Goal: Task Accomplishment & Management: Manage account settings

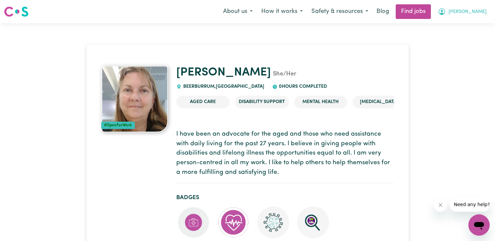
click at [477, 11] on span "[PERSON_NAME]" at bounding box center [468, 11] width 38 height 7
click at [463, 37] on link "My Dashboard" at bounding box center [464, 38] width 52 height 13
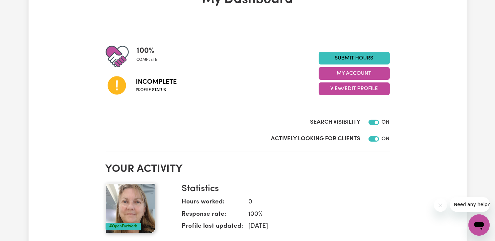
scroll to position [51, 0]
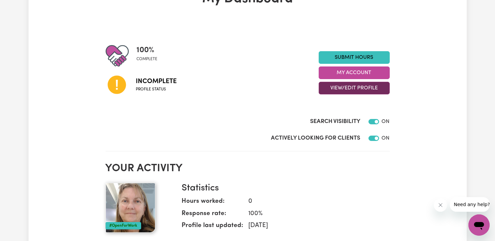
click at [361, 87] on button "View/Edit Profile" at bounding box center [354, 88] width 71 height 13
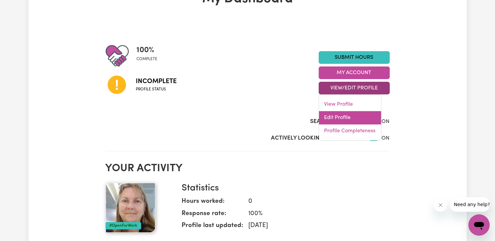
click at [332, 116] on link "Edit Profile" at bounding box center [350, 117] width 62 height 13
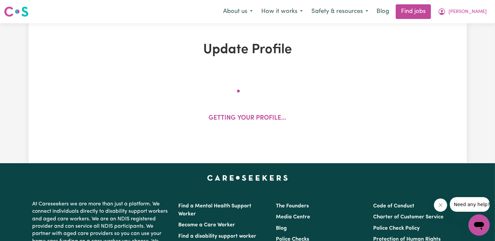
select select "[DEMOGRAPHIC_DATA]"
select select "[DEMOGRAPHIC_DATA] Citizen"
select select "Studying a healthcare related degree or qualification"
select select "55"
select select "82"
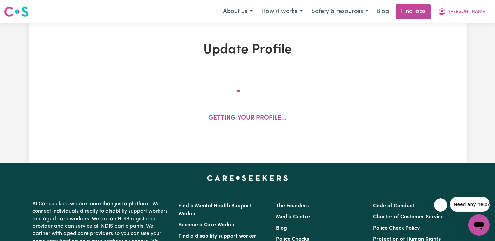
select select "110"
select select "127"
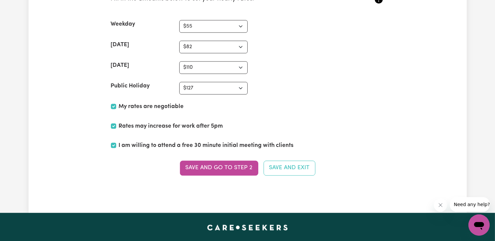
scroll to position [1687, 0]
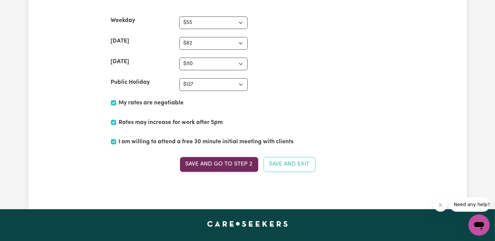
click at [215, 157] on button "Save and go to Step 2" at bounding box center [219, 164] width 78 height 15
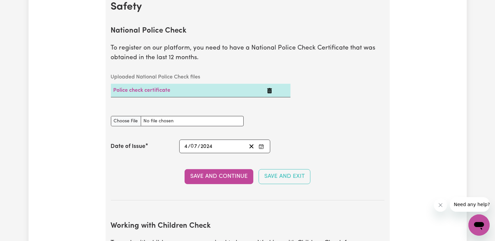
scroll to position [438, 0]
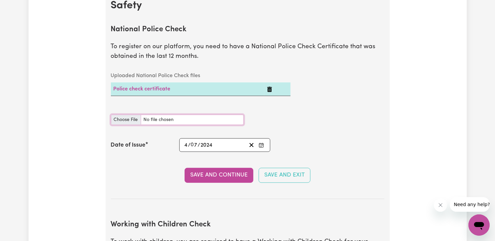
click at [125, 116] on input "National Police Check document" at bounding box center [177, 120] width 133 height 10
type input "C:\fakepath\National_Police_Check-10080010-1720051595-Criminal_History_Certific…"
click at [225, 171] on button "Save and Continue" at bounding box center [219, 175] width 69 height 15
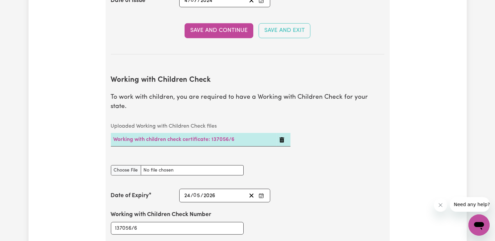
scroll to position [598, 0]
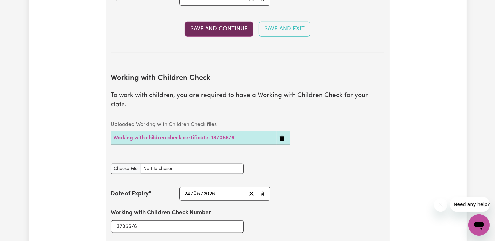
click at [216, 27] on button "Save and Continue" at bounding box center [219, 29] width 69 height 15
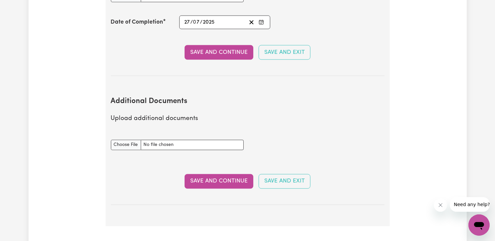
scroll to position [1321, 0]
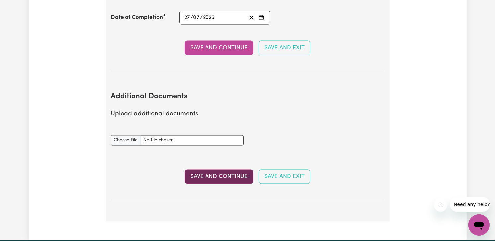
click at [223, 169] on button "Save and Continue" at bounding box center [219, 176] width 69 height 15
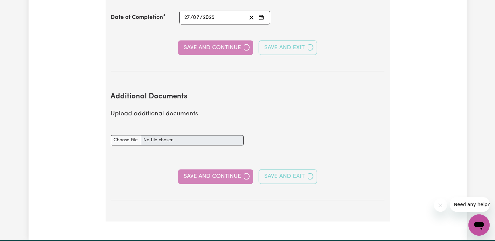
select select "1998"
select select "Certificate III (Individual Support)"
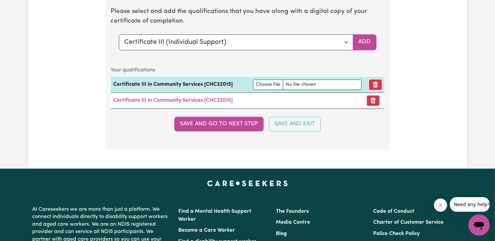
scroll to position [1744, 0]
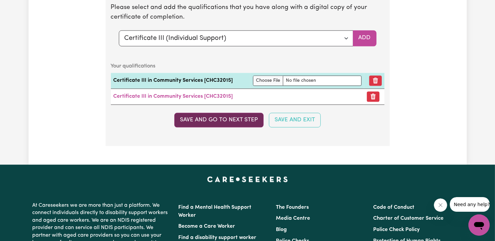
click at [225, 113] on button "Save and go to next step" at bounding box center [218, 120] width 89 height 15
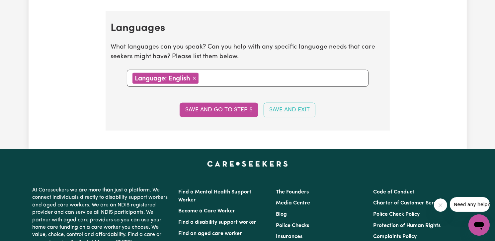
scroll to position [755, 0]
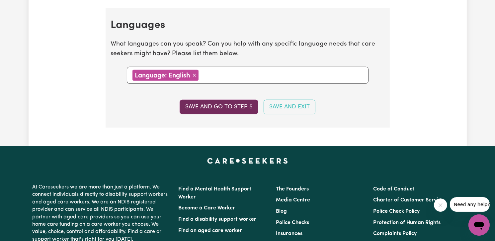
click at [210, 104] on button "Save and go to step 5" at bounding box center [219, 107] width 79 height 15
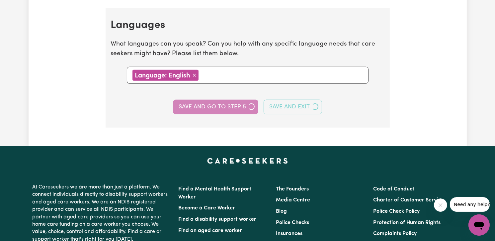
select select "I am providing services through another platform"
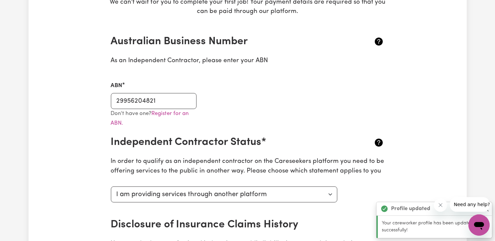
scroll to position [147, 0]
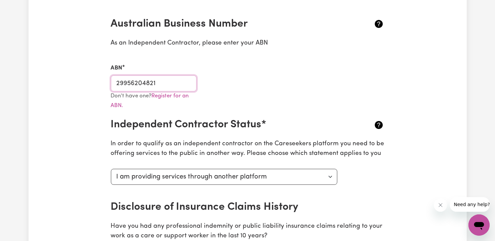
drag, startPoint x: 159, startPoint y: 86, endPoint x: 108, endPoint y: 81, distance: 51.7
click at [108, 81] on div "ABN 29956204821" at bounding box center [154, 73] width 94 height 35
paste input "956 204"
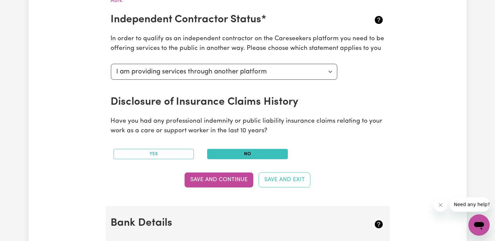
scroll to position [253, 0]
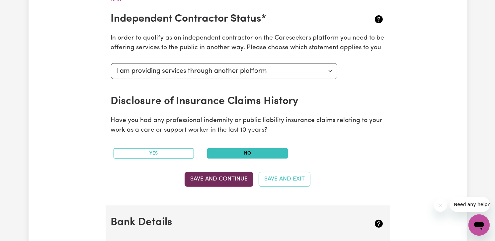
type input "29 956 204 821"
click at [221, 175] on button "Save and Continue" at bounding box center [219, 179] width 69 height 15
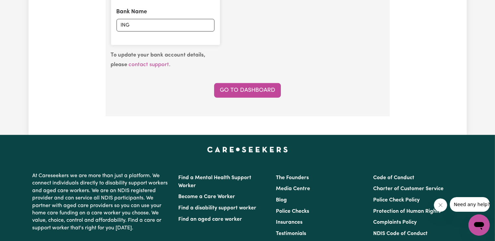
scroll to position [585, 0]
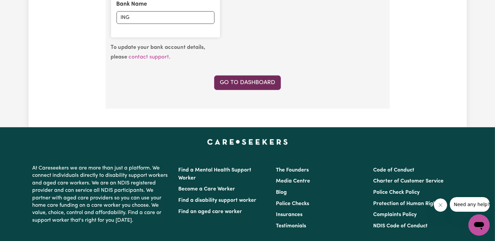
click at [250, 78] on link "Go to Dashboard" at bounding box center [247, 82] width 67 height 15
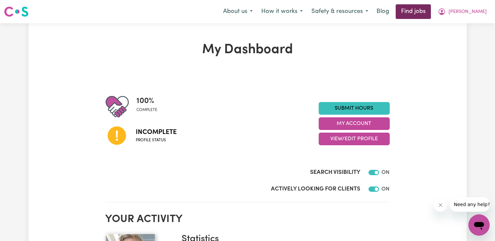
click at [431, 11] on link "Find jobs" at bounding box center [413, 11] width 35 height 15
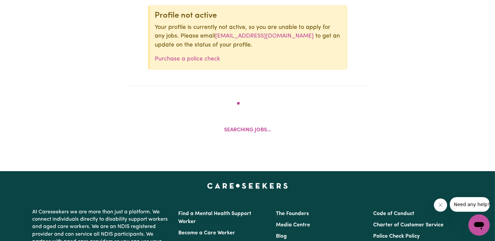
scroll to position [283, 0]
